Goal: Navigation & Orientation: Find specific page/section

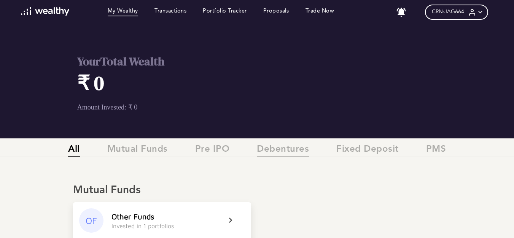
click at [281, 151] on span "Debentures" at bounding box center [283, 150] width 52 height 13
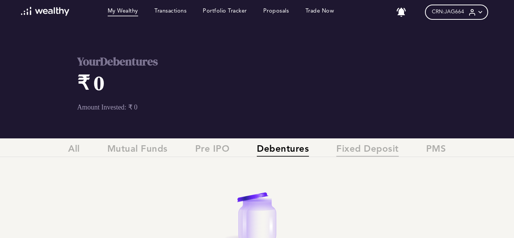
click at [380, 149] on span "Fixed Deposit" at bounding box center [368, 150] width 62 height 13
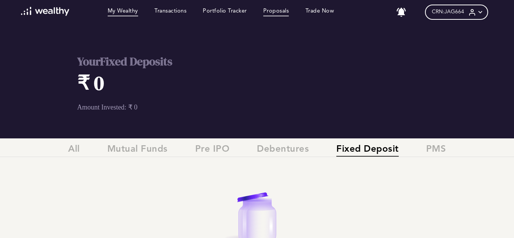
click at [276, 13] on link "Proposals" at bounding box center [276, 12] width 26 height 8
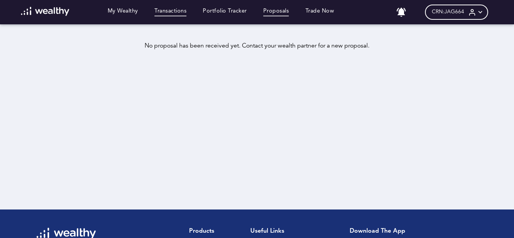
click at [172, 11] on link "Transactions" at bounding box center [171, 12] width 32 height 8
click at [117, 11] on link "My Wealthy" at bounding box center [123, 12] width 30 height 8
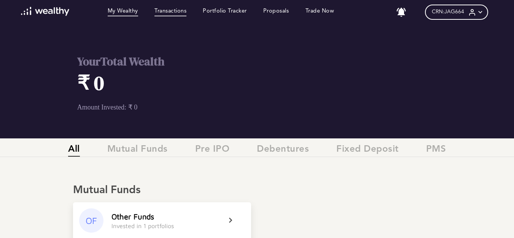
click at [174, 13] on link "Transactions" at bounding box center [171, 12] width 32 height 8
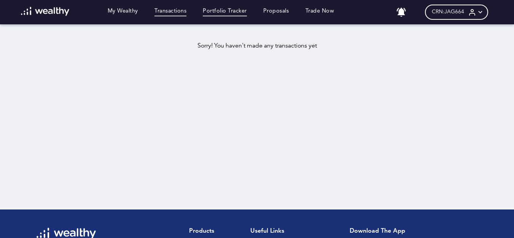
click at [227, 11] on link "Portfolio Tracker" at bounding box center [225, 12] width 44 height 8
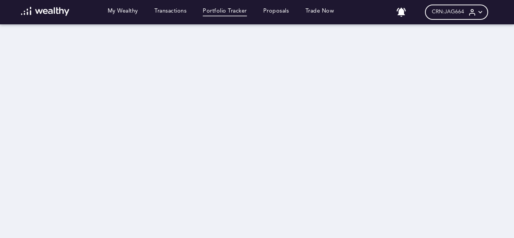
click at [477, 9] on icon at bounding box center [473, 12] width 8 height 8
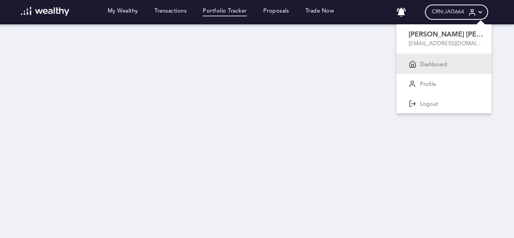
click at [437, 62] on p "Dashboard" at bounding box center [433, 65] width 27 height 7
